Goal: Transaction & Acquisition: Purchase product/service

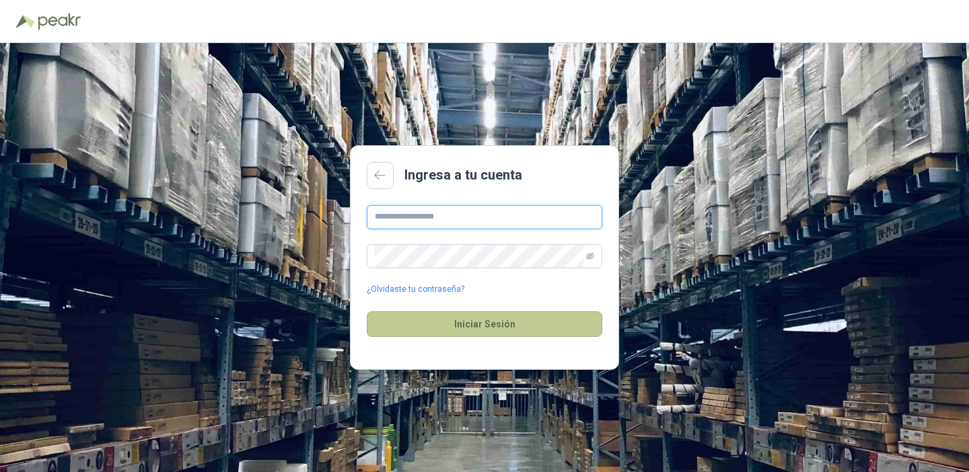
type input "**********"
click at [467, 330] on button "Iniciar Sesión" at bounding box center [484, 324] width 235 height 26
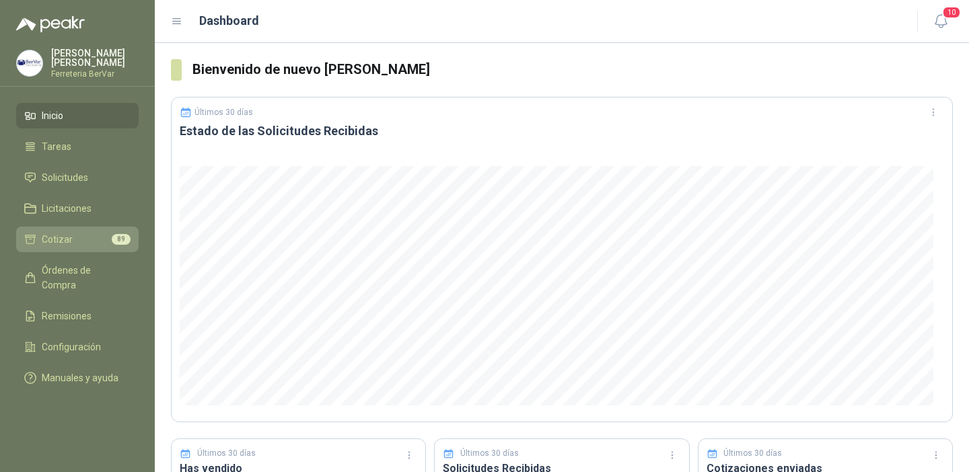
click at [75, 240] on li "Cotizar 89" at bounding box center [77, 239] width 106 height 15
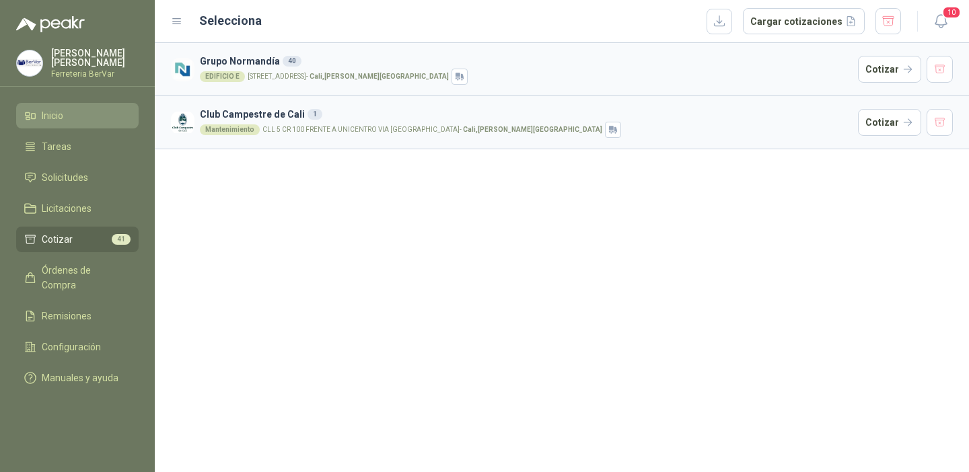
click at [59, 118] on span "Inicio" at bounding box center [53, 115] width 22 height 15
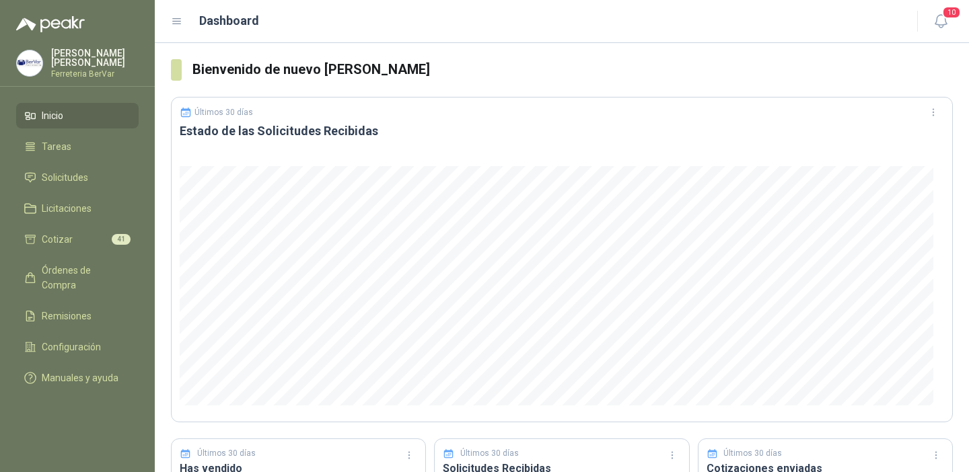
click at [174, 19] on icon at bounding box center [177, 21] width 8 height 5
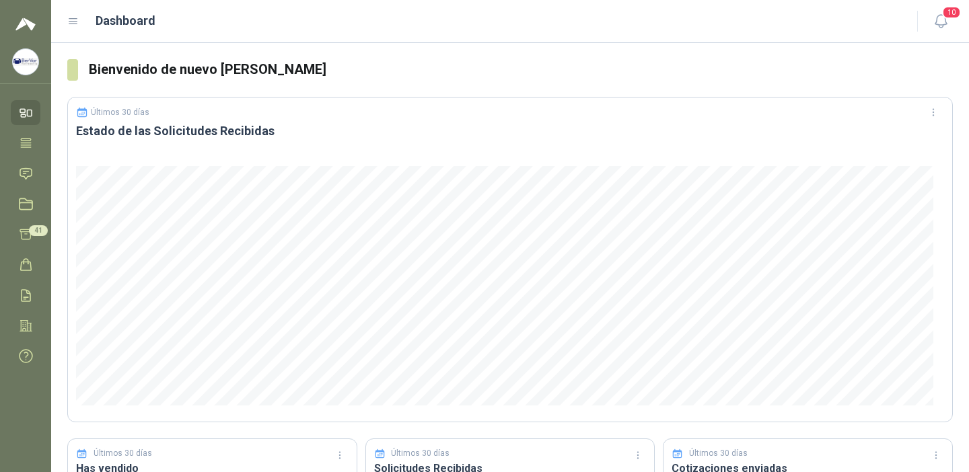
click at [78, 23] on icon at bounding box center [73, 21] width 12 height 12
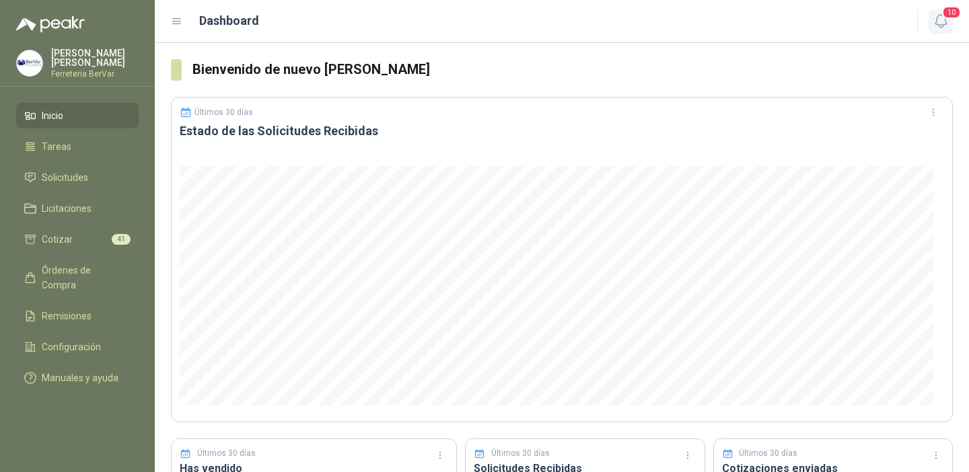
click at [941, 22] on icon "button" at bounding box center [940, 21] width 17 height 17
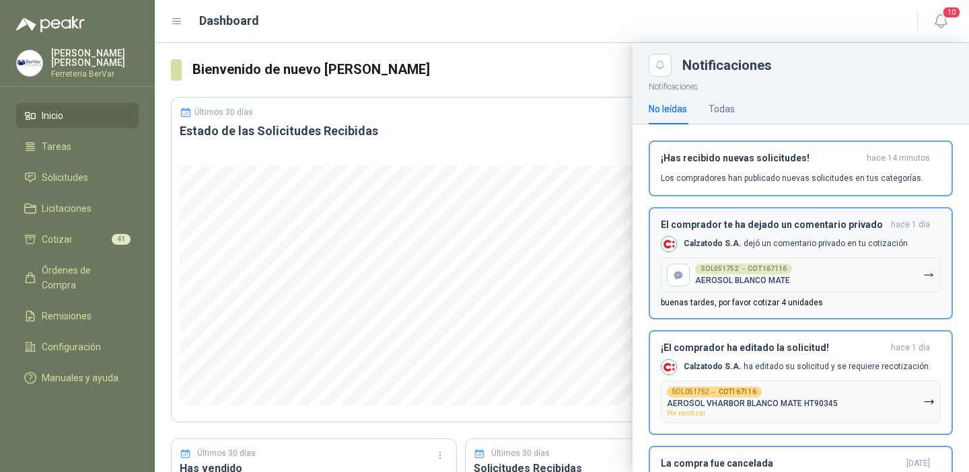
click at [800, 245] on p "Calzatodo S.A. dejó un comentario privado en tu cotización" at bounding box center [795, 243] width 224 height 11
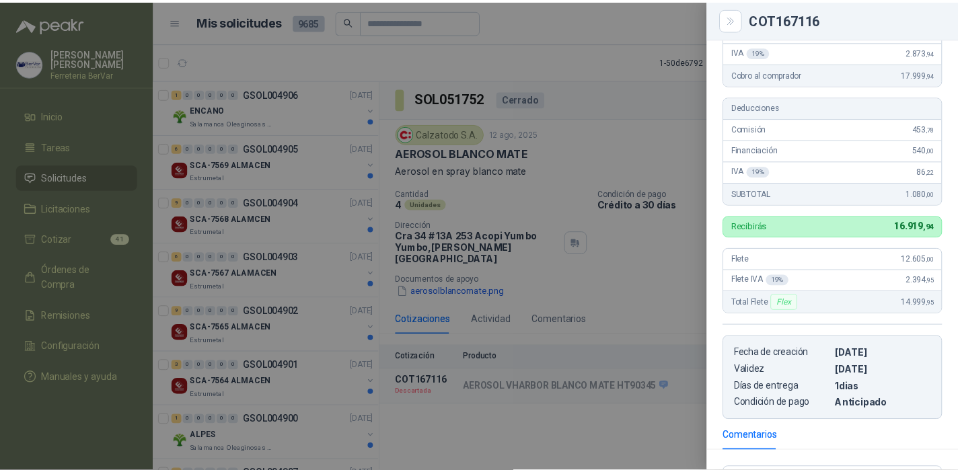
scroll to position [366, 0]
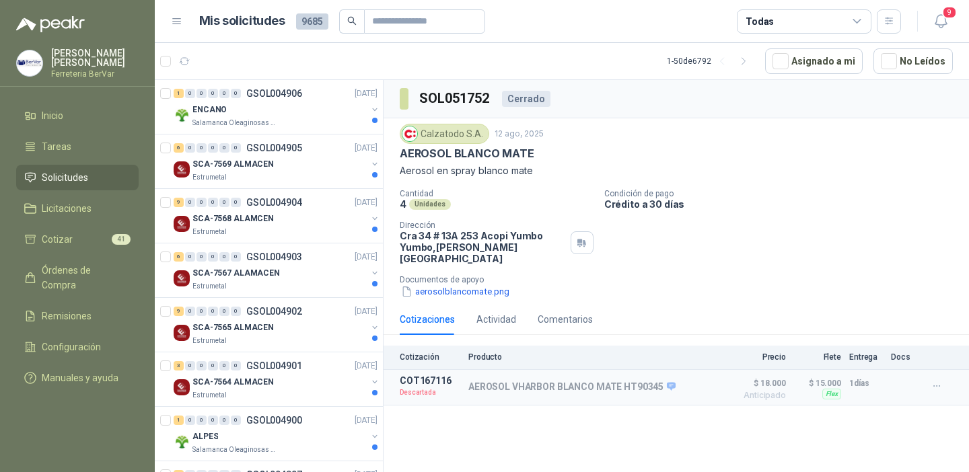
click at [522, 99] on div "Cerrado" at bounding box center [526, 99] width 48 height 16
click at [319, 112] on div "ENCANO" at bounding box center [279, 110] width 174 height 16
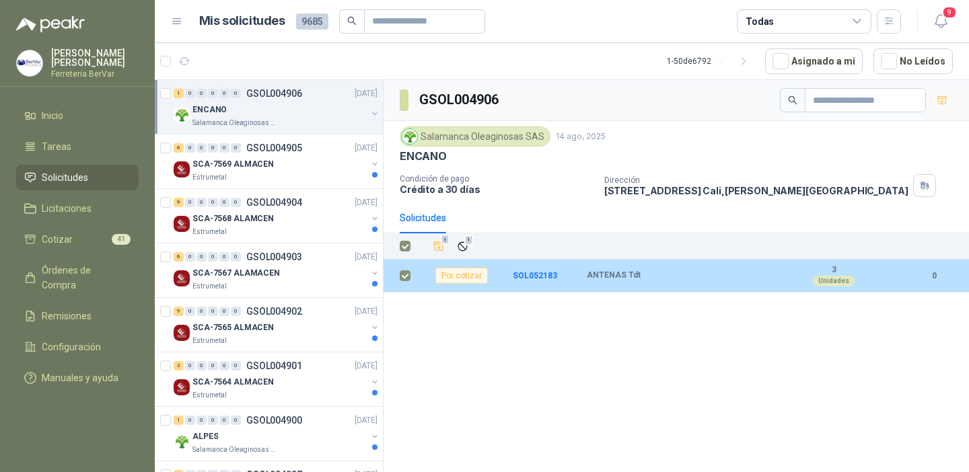
click at [463, 276] on div "Por cotizar" at bounding box center [461, 276] width 52 height 16
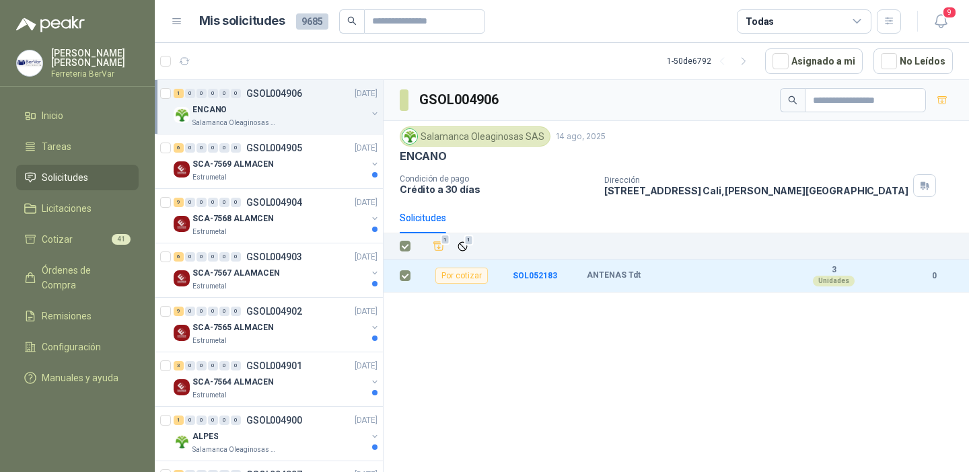
click at [558, 326] on div "GSOL004906 Salamanca Oleaginosas SAS [DATE] ENCANO Condición de pago Crédito a …" at bounding box center [675, 278] width 585 height 397
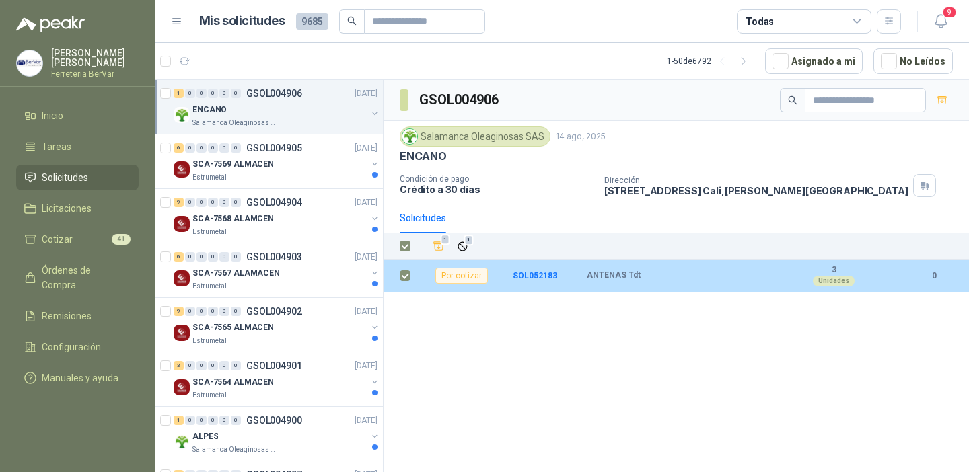
click at [411, 274] on td at bounding box center [400, 276] width 35 height 33
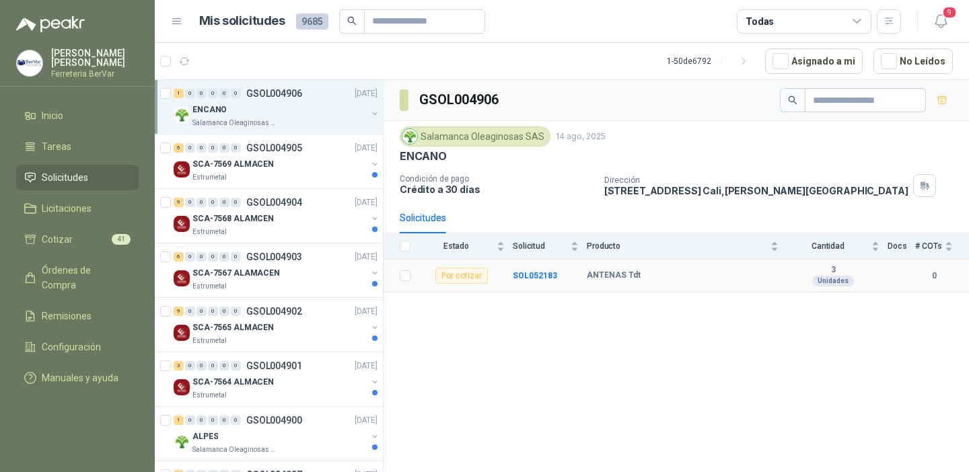
click at [471, 273] on div "Por cotizar" at bounding box center [461, 276] width 52 height 16
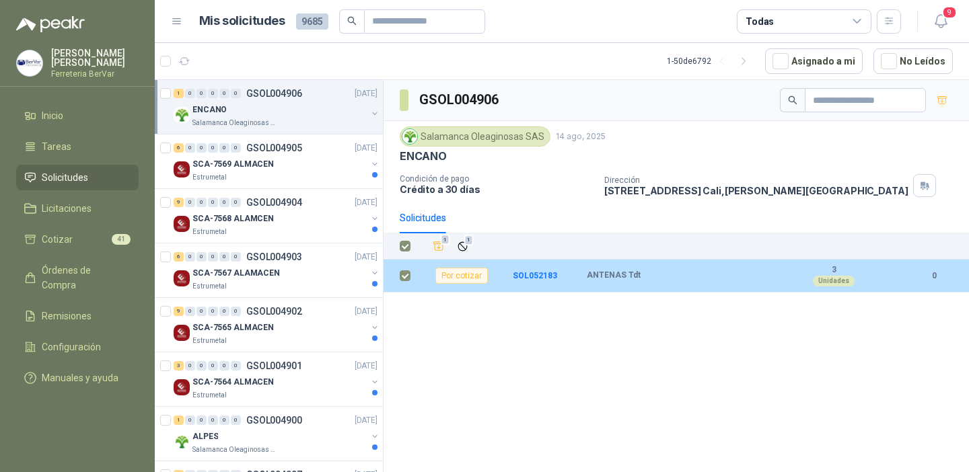
click at [498, 273] on td "Por cotizar" at bounding box center [465, 276] width 94 height 33
click at [528, 275] on b "SOL052183" at bounding box center [535, 275] width 44 height 9
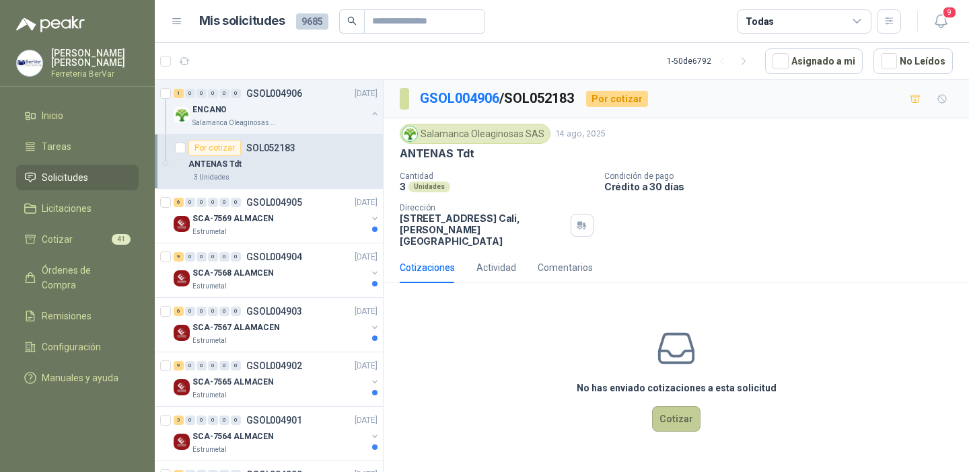
click at [685, 407] on button "Cotizar" at bounding box center [676, 419] width 48 height 26
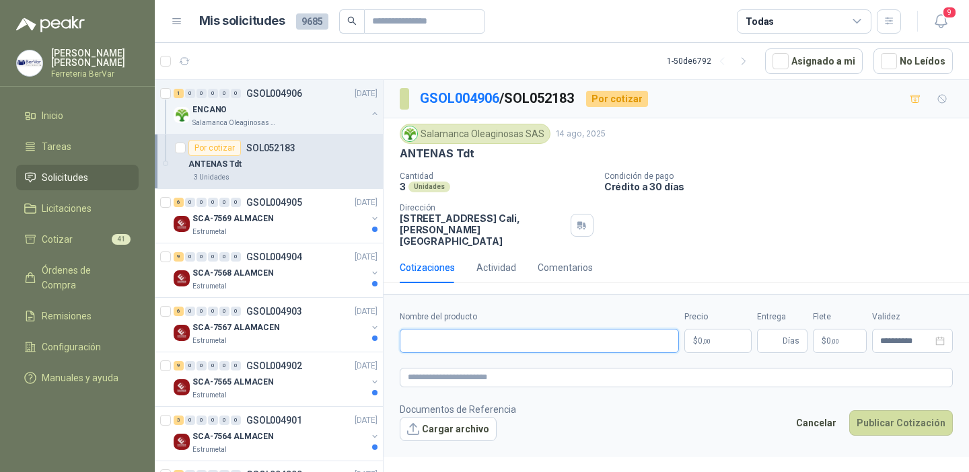
click at [448, 329] on input "Nombre del producto" at bounding box center [539, 341] width 279 height 24
paste input "**********"
type input "**********"
click at [739, 333] on body "[PERSON_NAME] BerVar Inicio Tareas Solicitudes Licitaciones Cotizar 41 Órdenes …" at bounding box center [484, 236] width 969 height 472
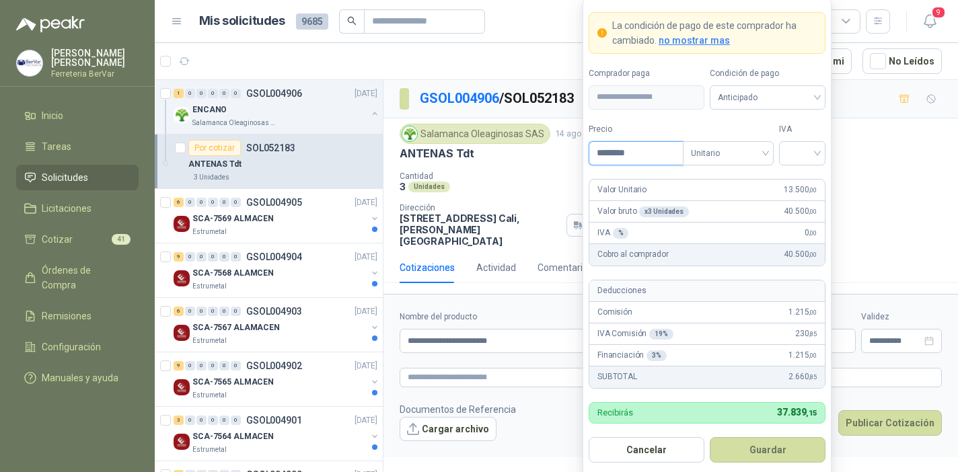
scroll to position [8, 0]
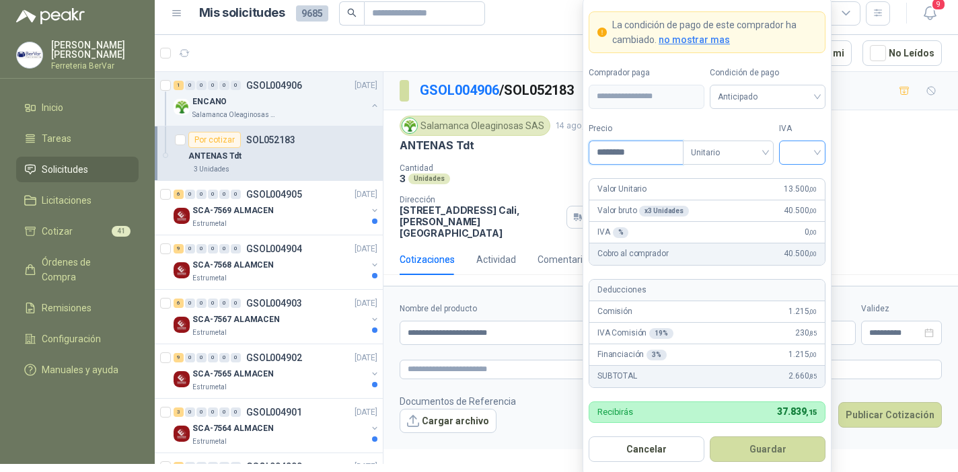
type input "********"
click at [813, 153] on input "search" at bounding box center [802, 151] width 30 height 20
click at [804, 182] on div "19%" at bounding box center [802, 181] width 25 height 15
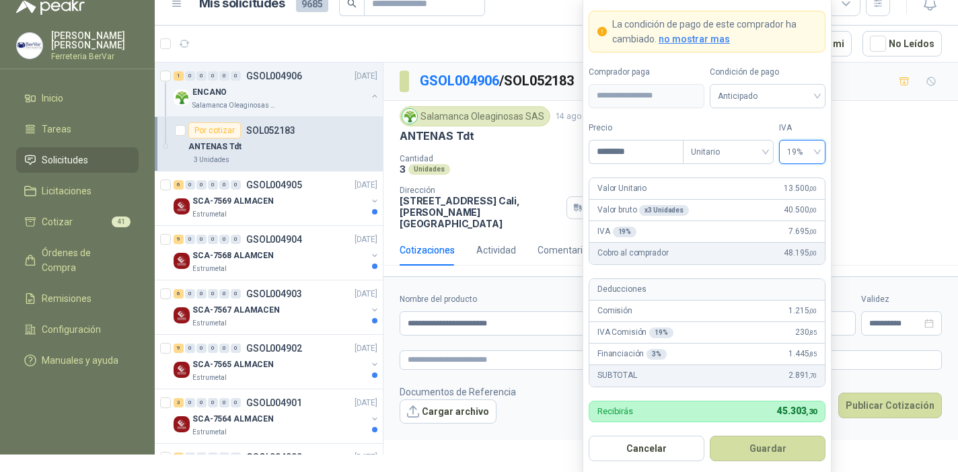
scroll to position [17, 0]
click at [769, 447] on button "Guardar" at bounding box center [768, 450] width 116 height 26
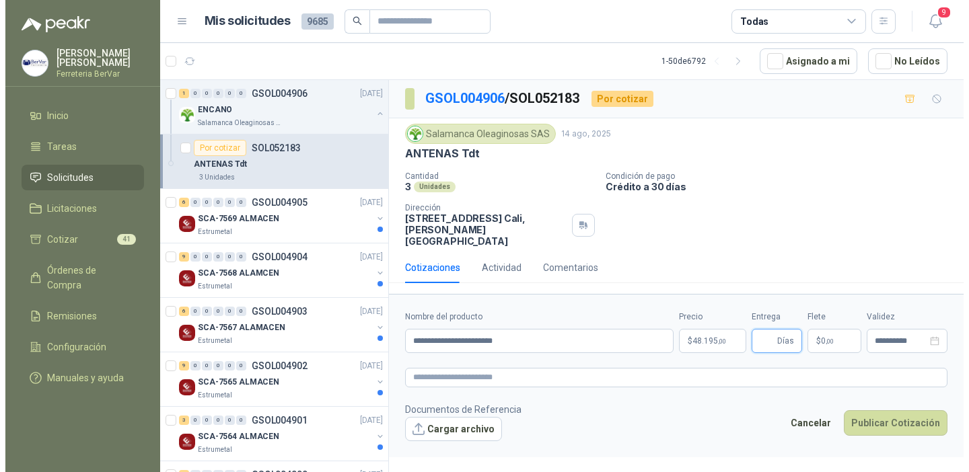
scroll to position [0, 0]
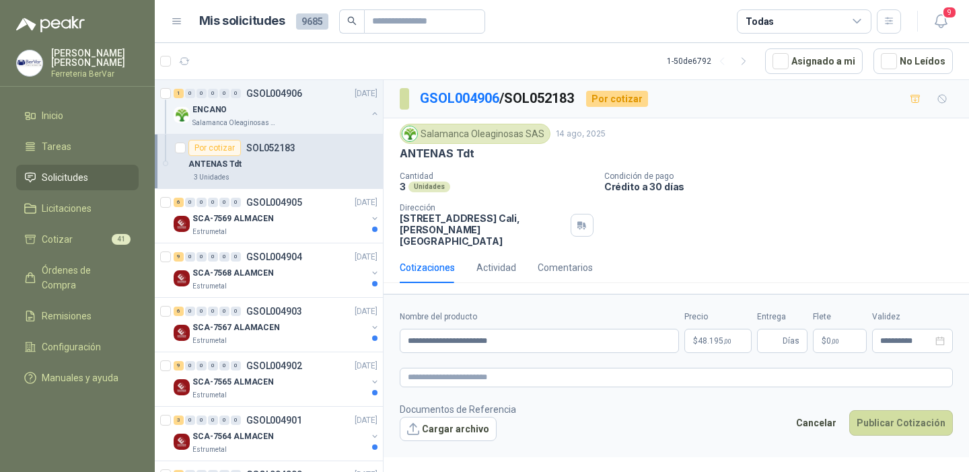
click at [832, 329] on p "$ 0 ,00" at bounding box center [839, 341] width 54 height 24
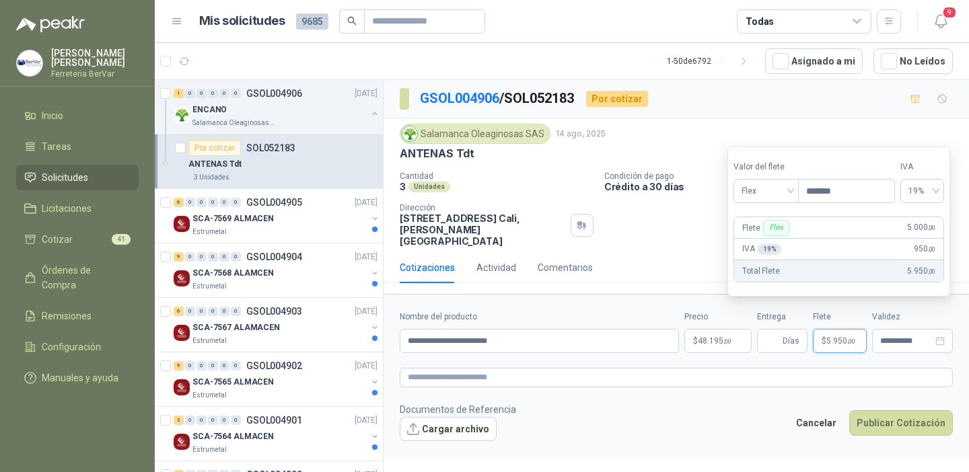
type input "*******"
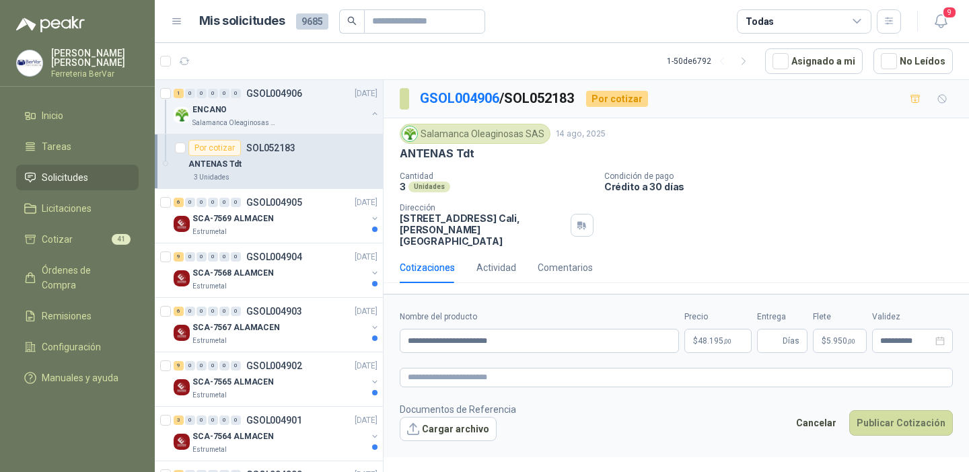
click at [896, 382] on form "**********" at bounding box center [675, 375] width 585 height 163
click at [880, 414] on button "Publicar Cotización" at bounding box center [901, 423] width 104 height 26
type input "*"
click at [911, 410] on button "Publicar Cotización" at bounding box center [901, 423] width 104 height 26
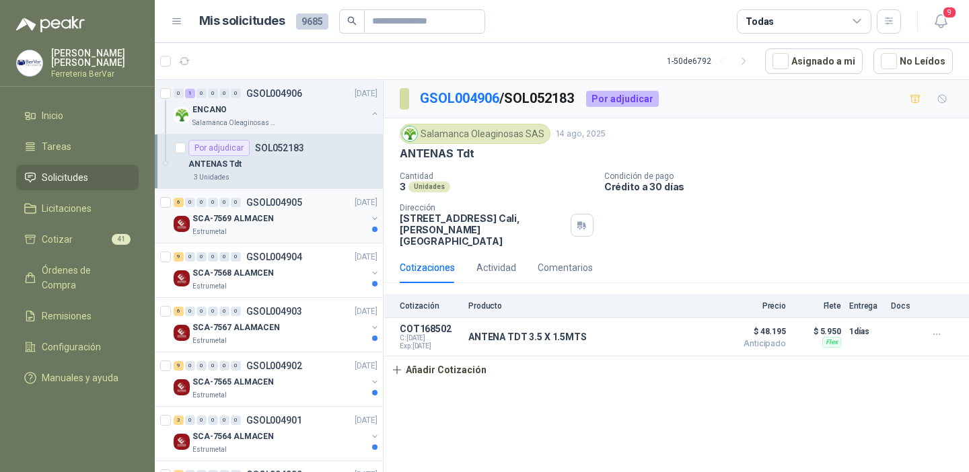
click at [294, 215] on div "SCA-7569 ALMACEN" at bounding box center [279, 219] width 174 height 16
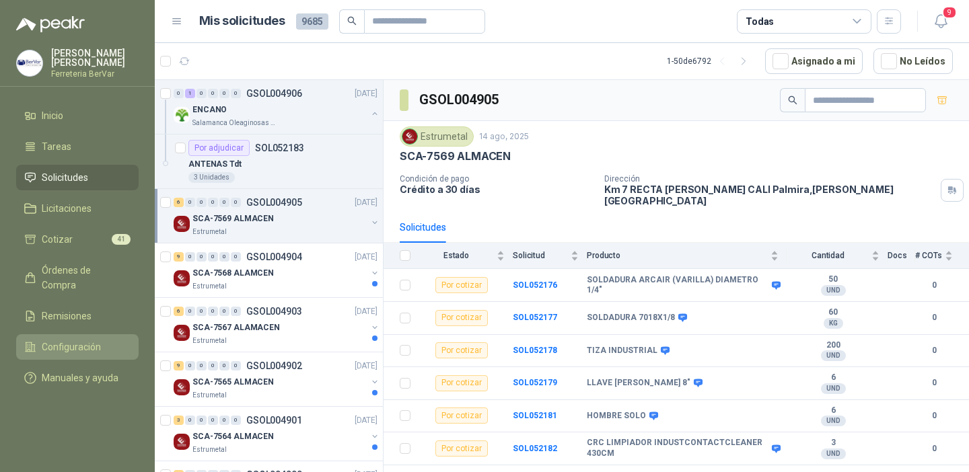
click at [93, 340] on span "Configuración" at bounding box center [71, 347] width 59 height 15
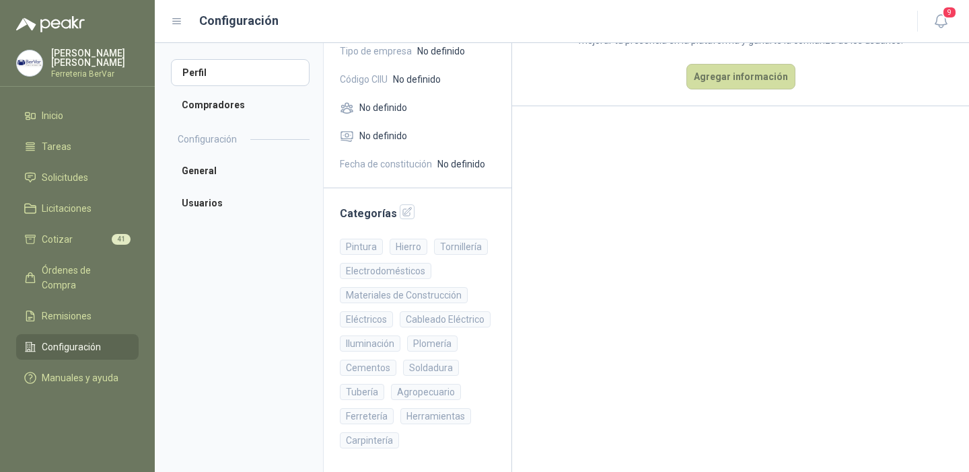
scroll to position [161, 0]
click at [410, 272] on div "Electrodomésticos" at bounding box center [385, 270] width 91 height 16
click at [396, 272] on div "Electrodomésticos" at bounding box center [385, 270] width 91 height 16
click at [351, 272] on div "Electrodomésticos" at bounding box center [385, 270] width 91 height 16
click at [403, 213] on icon "button" at bounding box center [407, 211] width 9 height 9
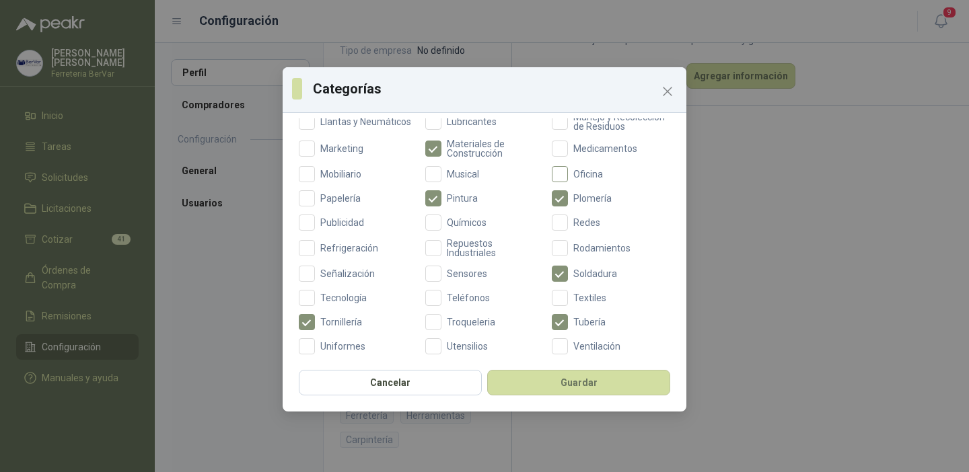
scroll to position [527, 0]
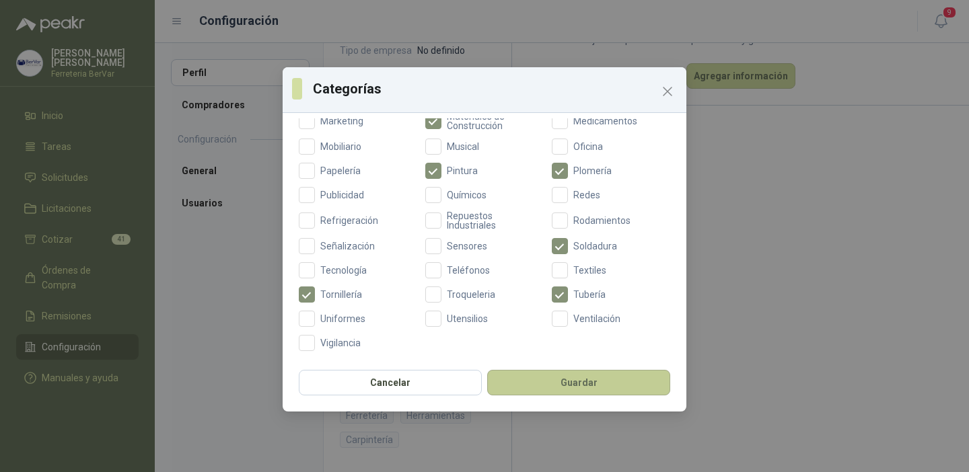
click at [573, 385] on button "Guardar" at bounding box center [578, 383] width 183 height 26
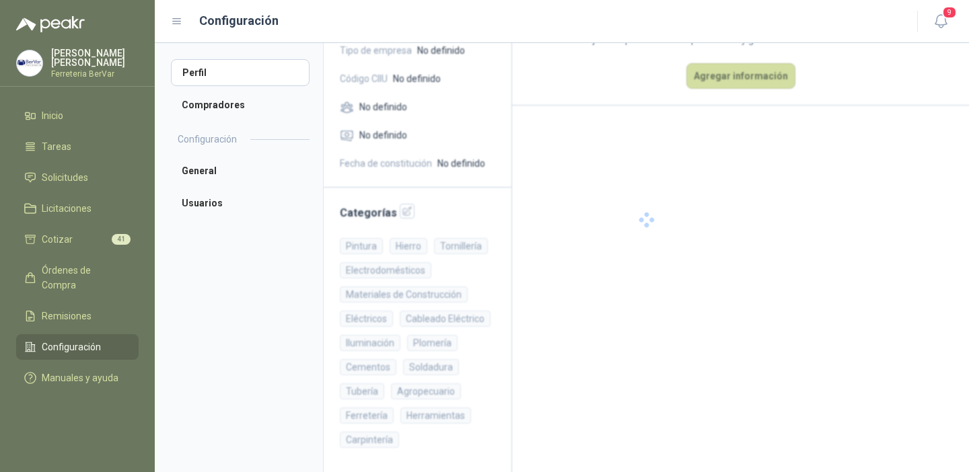
scroll to position [113, 0]
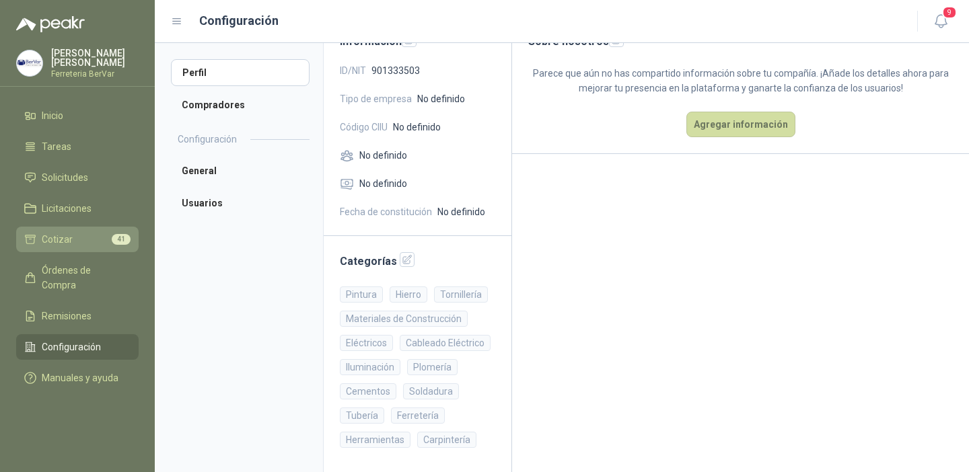
click at [77, 239] on li "Cotizar 41" at bounding box center [77, 239] width 106 height 15
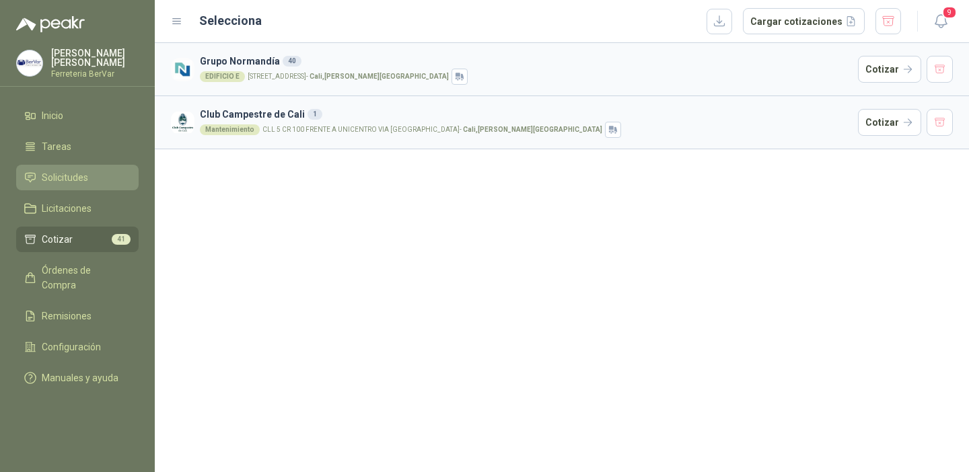
click at [65, 176] on span "Solicitudes" at bounding box center [65, 177] width 46 height 15
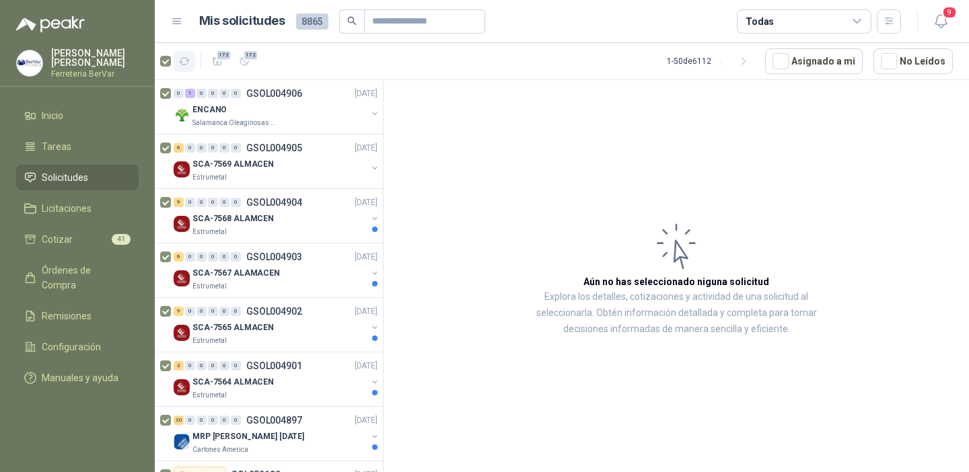
click at [187, 57] on icon "button" at bounding box center [184, 61] width 11 height 11
